Goal: Check status: Check status

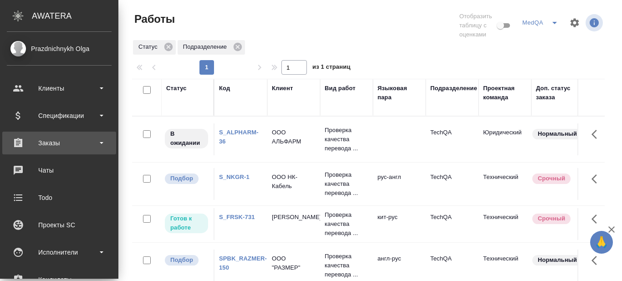
click at [100, 142] on b at bounding box center [102, 143] width 4 height 2
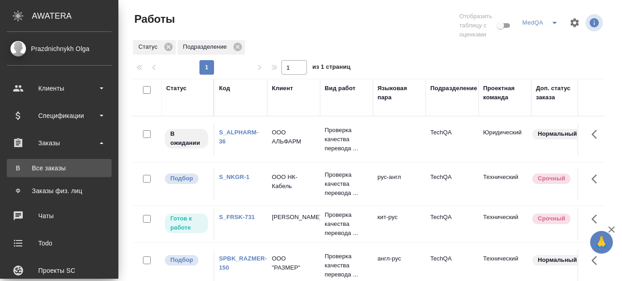
click at [50, 167] on div "Все заказы" at bounding box center [59, 167] width 96 height 9
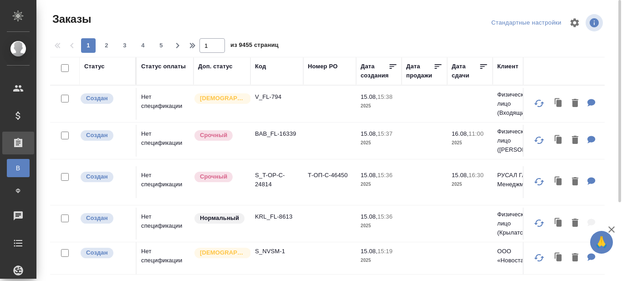
click at [261, 67] on div "Код" at bounding box center [260, 66] width 11 height 9
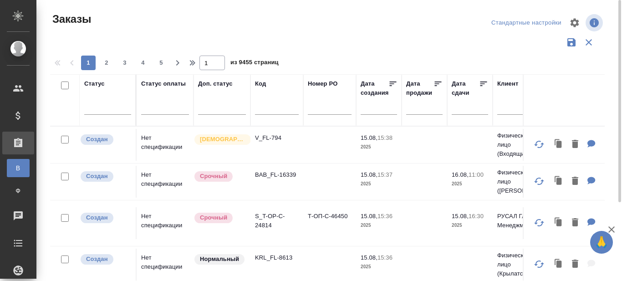
click at [273, 109] on input "text" at bounding box center [277, 108] width 44 height 11
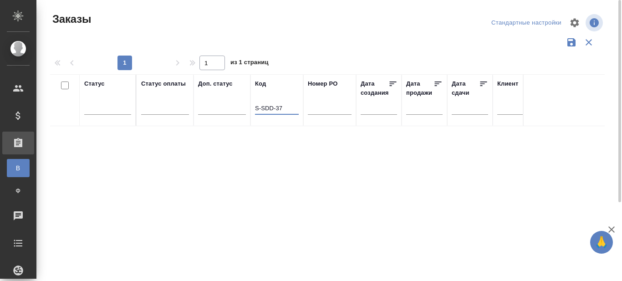
click at [258, 107] on input "S-SDD-37" at bounding box center [277, 108] width 44 height 11
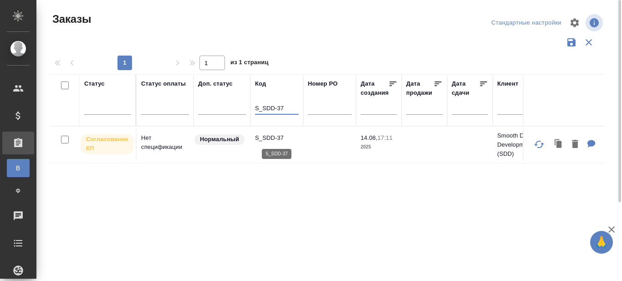
type input "S_SDD-37"
click at [266, 139] on p "S_SDD-37" at bounding box center [277, 137] width 44 height 9
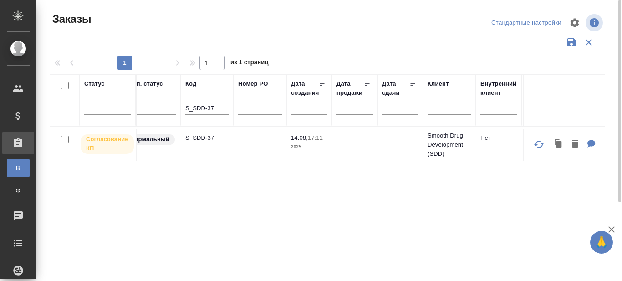
scroll to position [0, 75]
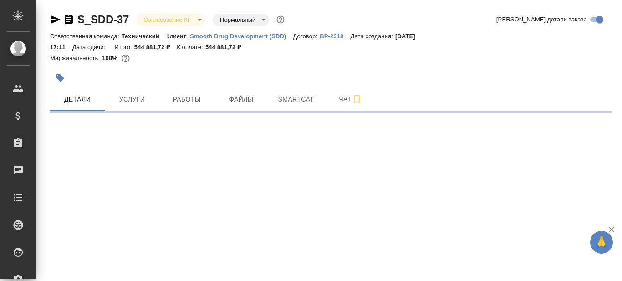
select select "RU"
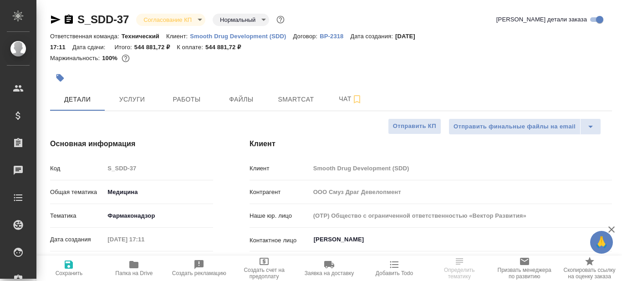
type textarea "x"
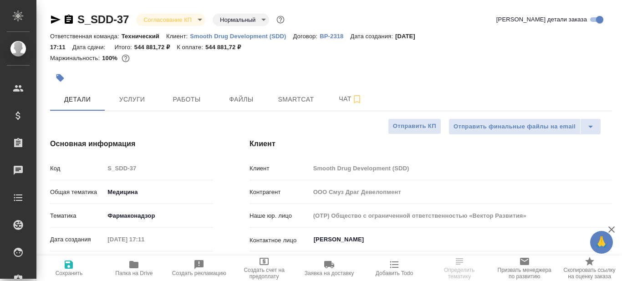
type textarea "x"
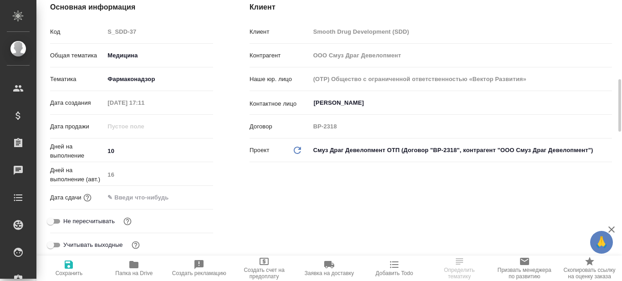
scroll to position [182, 0]
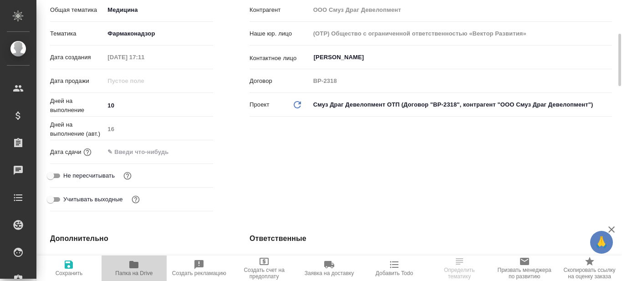
click at [134, 270] on span "Папка на Drive" at bounding box center [133, 273] width 37 height 6
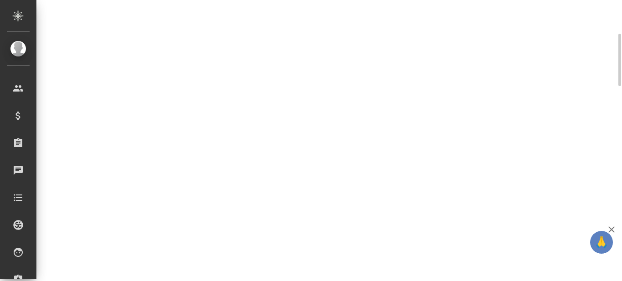
select select "RU"
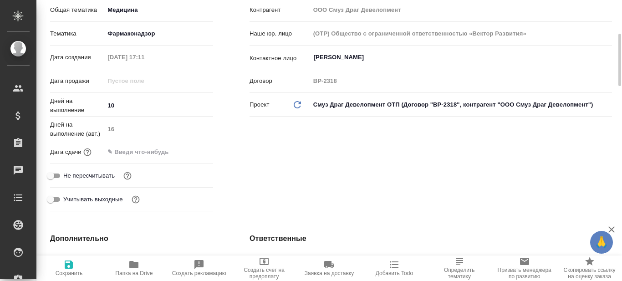
type textarea "x"
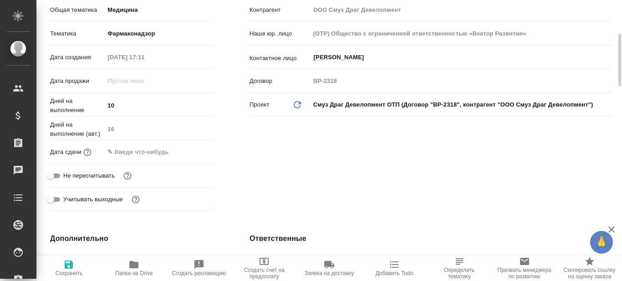
type textarea "x"
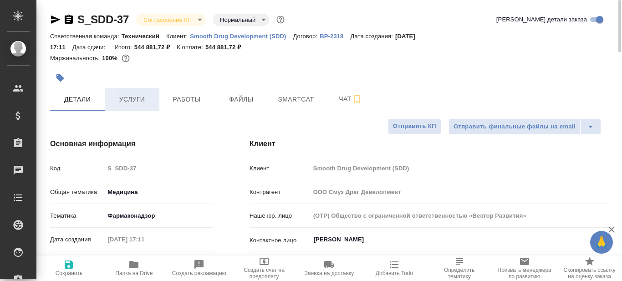
click at [137, 96] on span "Услуги" at bounding box center [132, 99] width 44 height 11
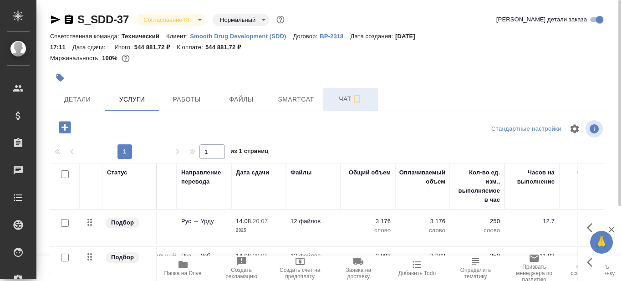
click at [344, 98] on span "Чат" at bounding box center [350, 98] width 44 height 11
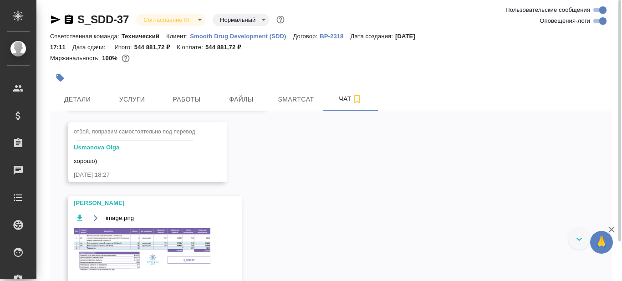
scroll to position [1674, 0]
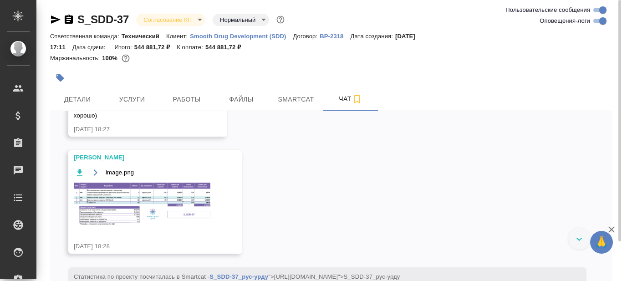
click at [162, 196] on img at bounding box center [142, 203] width 136 height 43
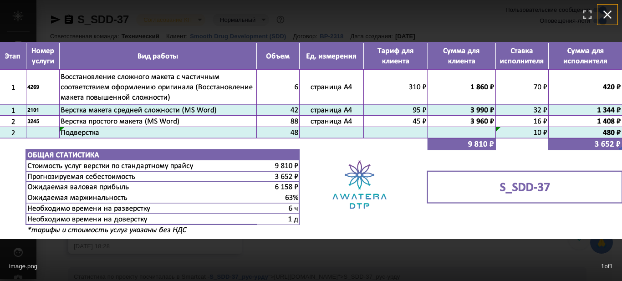
click at [604, 14] on icon "button" at bounding box center [607, 14] width 15 height 15
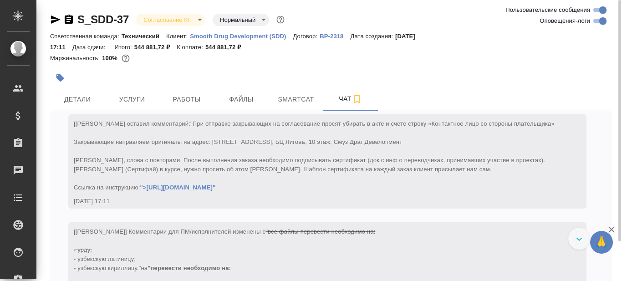
scroll to position [0, 0]
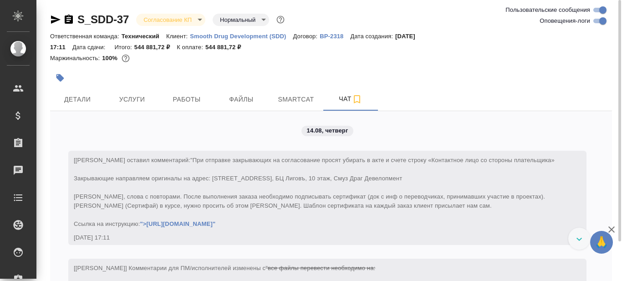
click at [374, 61] on div "Маржинальность: 100%" at bounding box center [330, 58] width 561 height 12
click at [355, 100] on icon "button" at bounding box center [356, 99] width 11 height 11
click at [463, 63] on div "Маржинальность: 100%" at bounding box center [330, 58] width 561 height 12
